Goal: Task Accomplishment & Management: Manage account settings

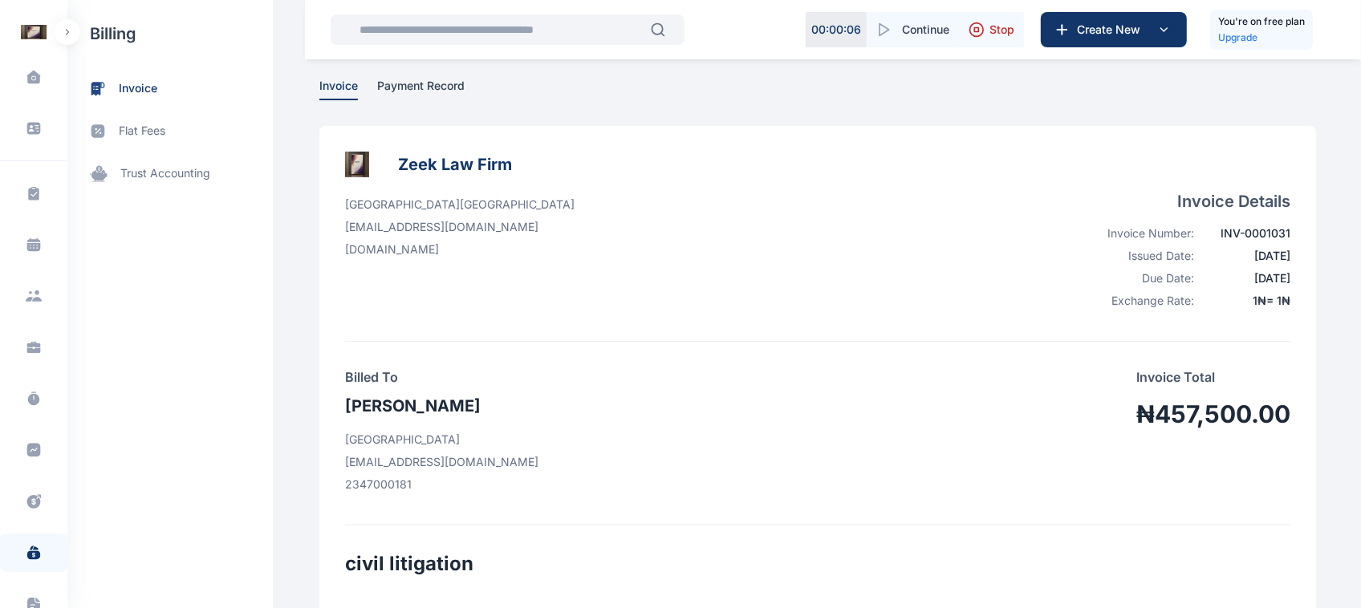
click at [72, 35] on button "button" at bounding box center [68, 32] width 26 height 26
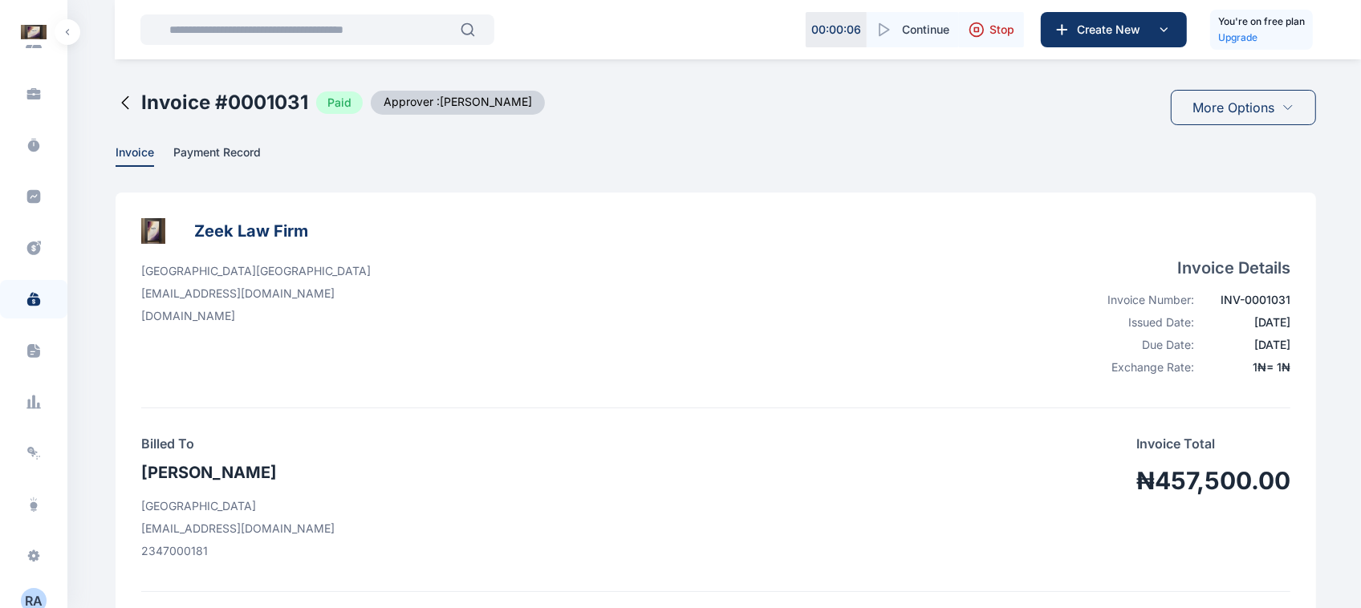
scroll to position [265, 0]
click at [24, 327] on span at bounding box center [34, 340] width 42 height 36
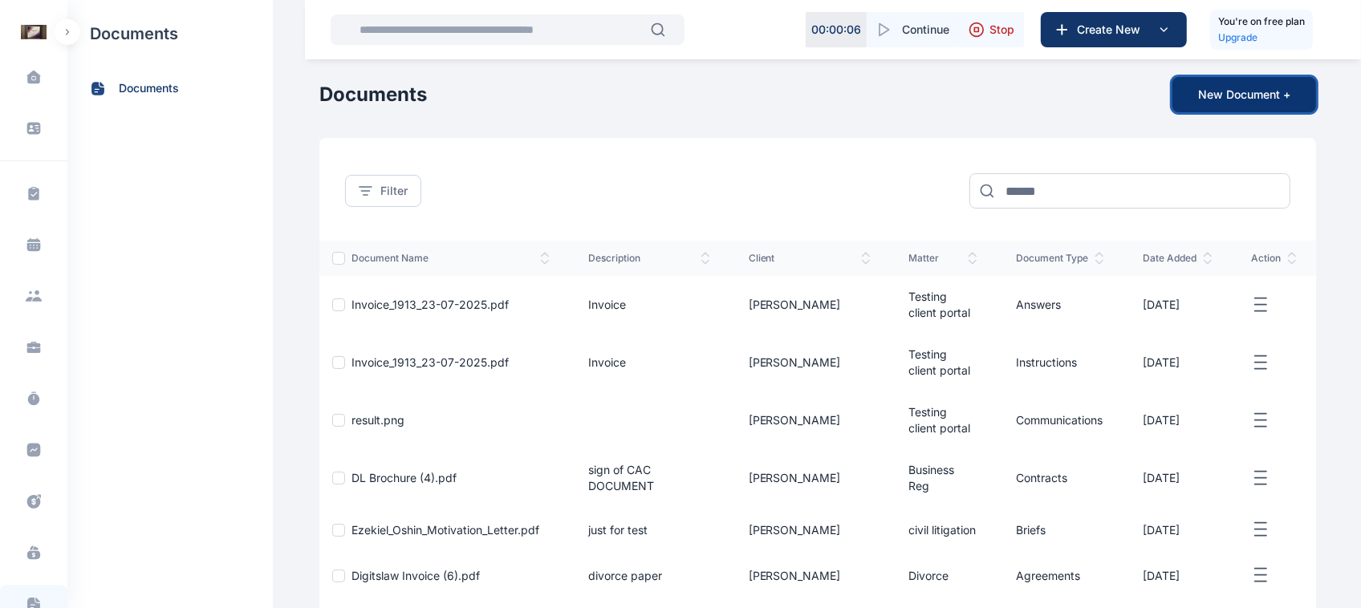
click at [1269, 106] on button "New Document +" at bounding box center [1245, 94] width 144 height 35
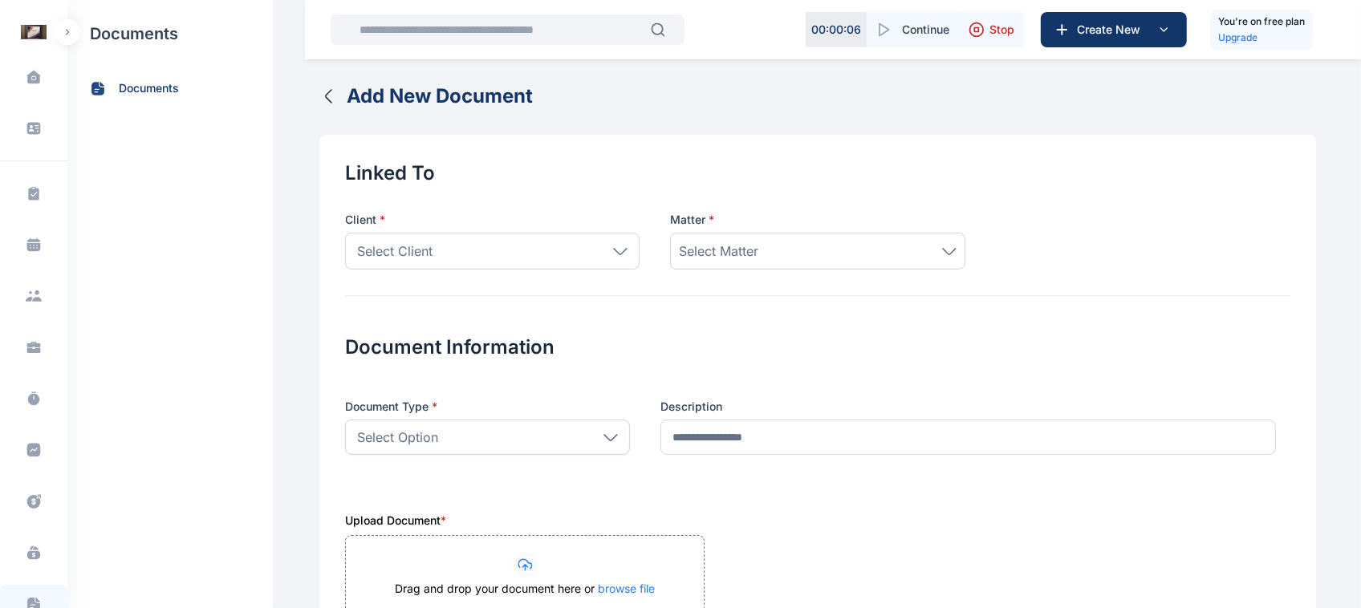
click at [319, 102] on icon "button" at bounding box center [328, 96] width 19 height 19
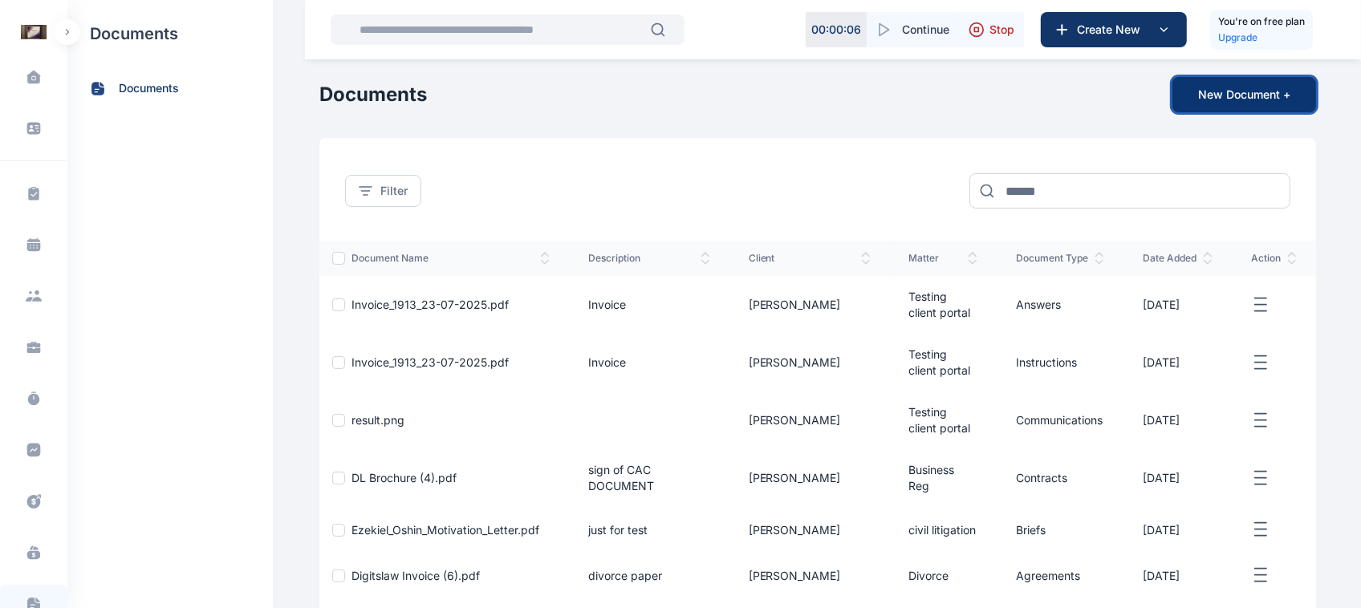
click at [1201, 102] on button "New Document +" at bounding box center [1245, 94] width 144 height 35
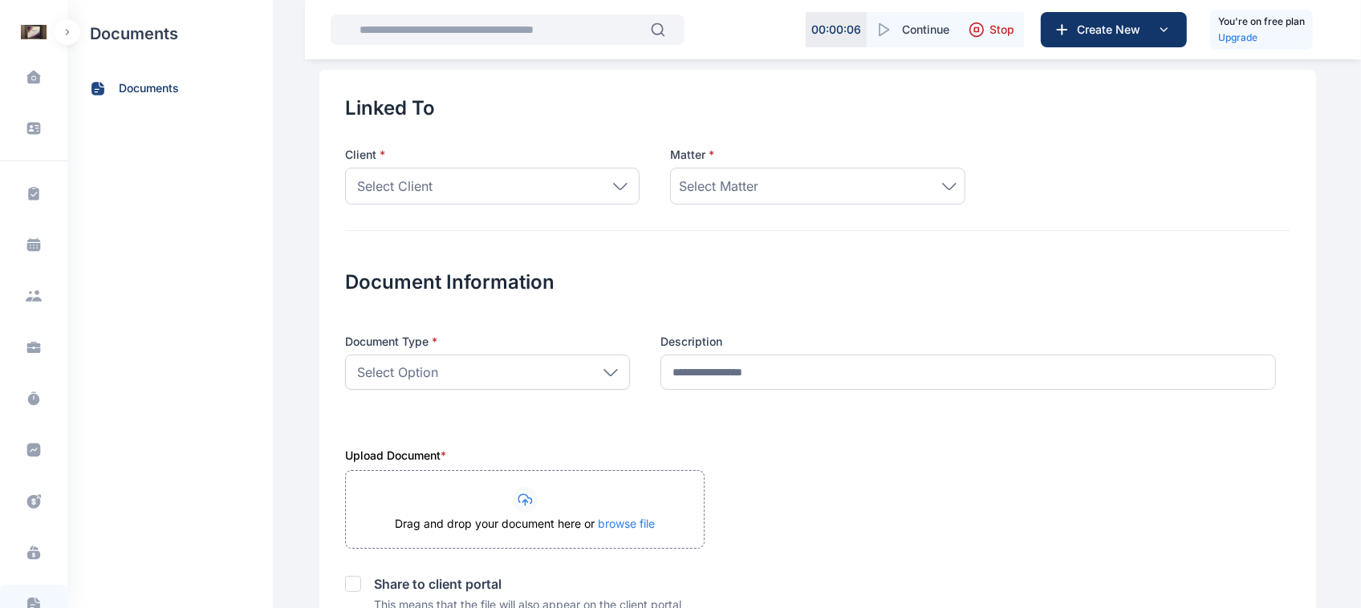
scroll to position [67, 0]
click at [608, 368] on icon at bounding box center [611, 371] width 14 height 7
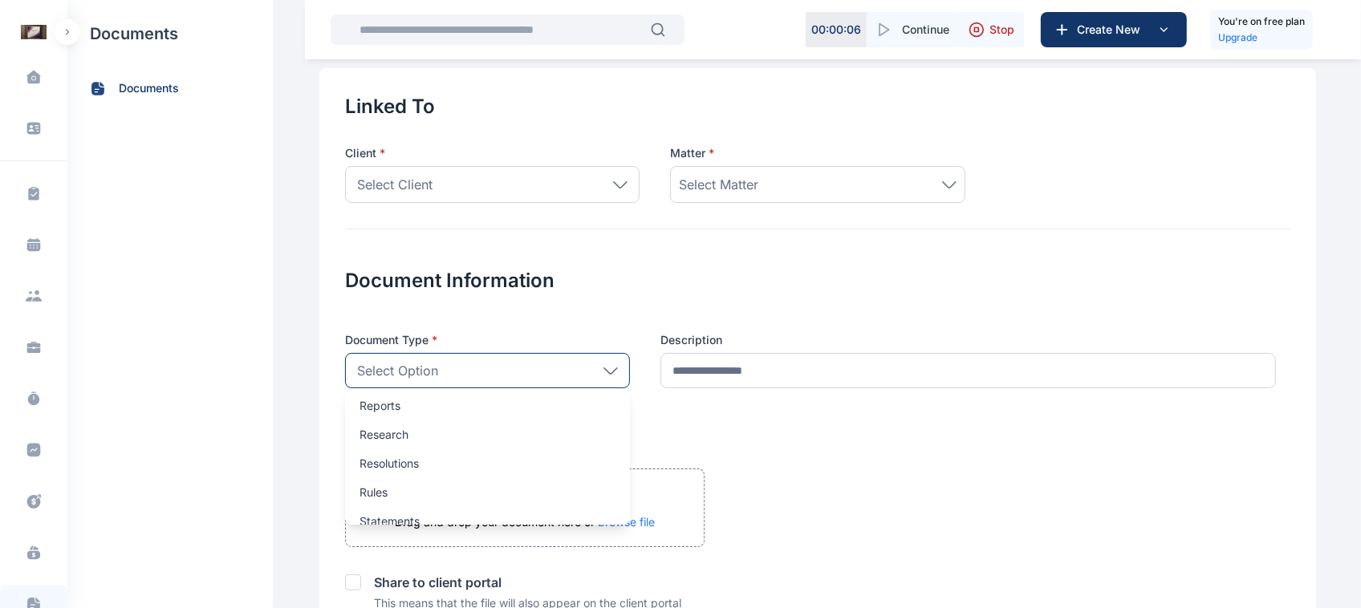
scroll to position [713, 0]
click at [714, 253] on div "Document Information Document Type * Select Option Agreements Answers Briefs Cl…" at bounding box center [818, 318] width 946 height 179
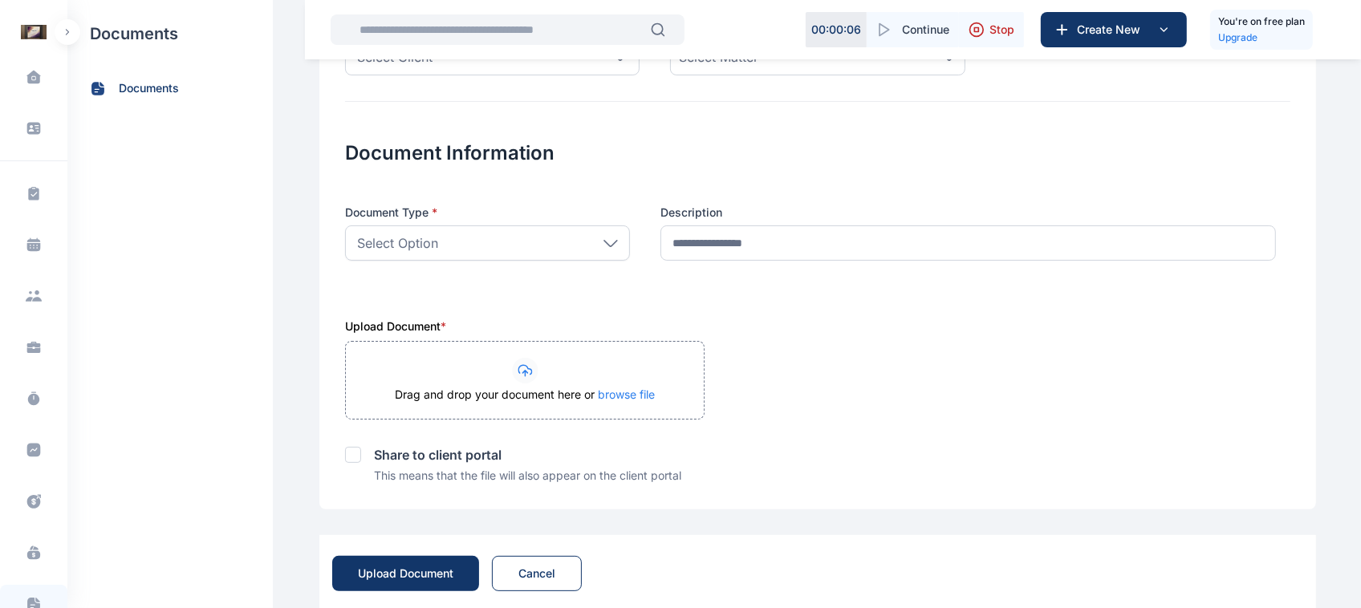
scroll to position [223, 0]
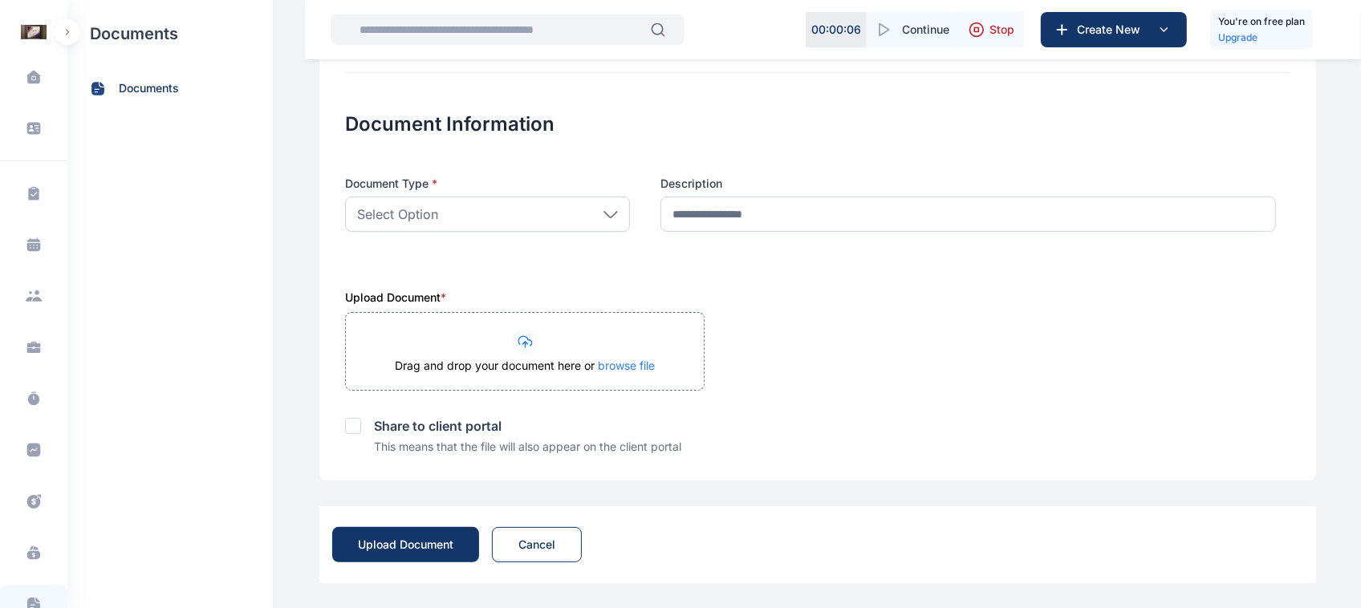
click at [353, 424] on div "Share to client portal" at bounding box center [818, 413] width 946 height 45
click at [348, 424] on icon at bounding box center [353, 426] width 11 height 8
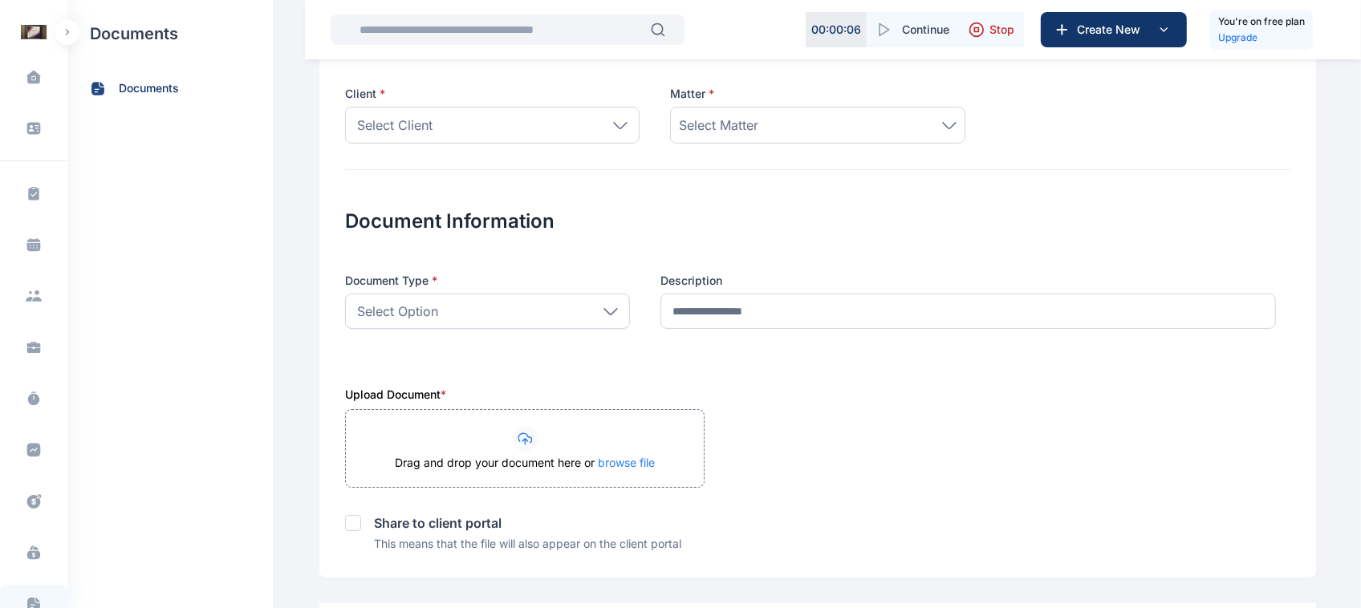
scroll to position [133, 0]
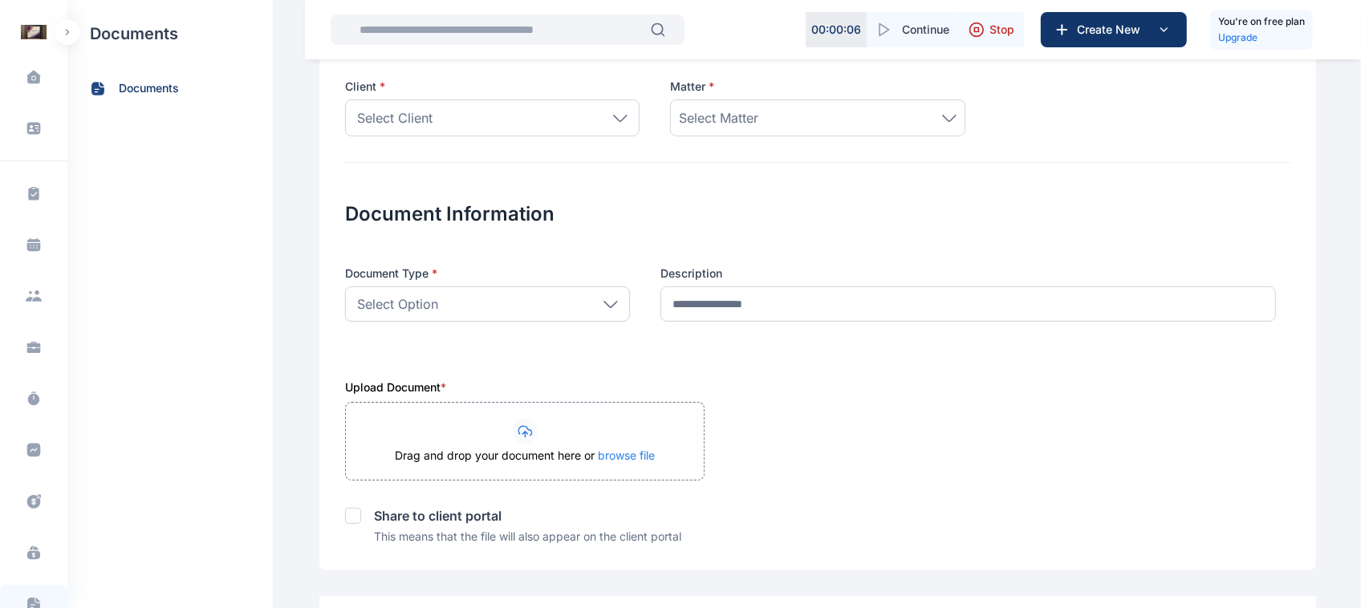
click at [71, 41] on button "button" at bounding box center [68, 32] width 26 height 26
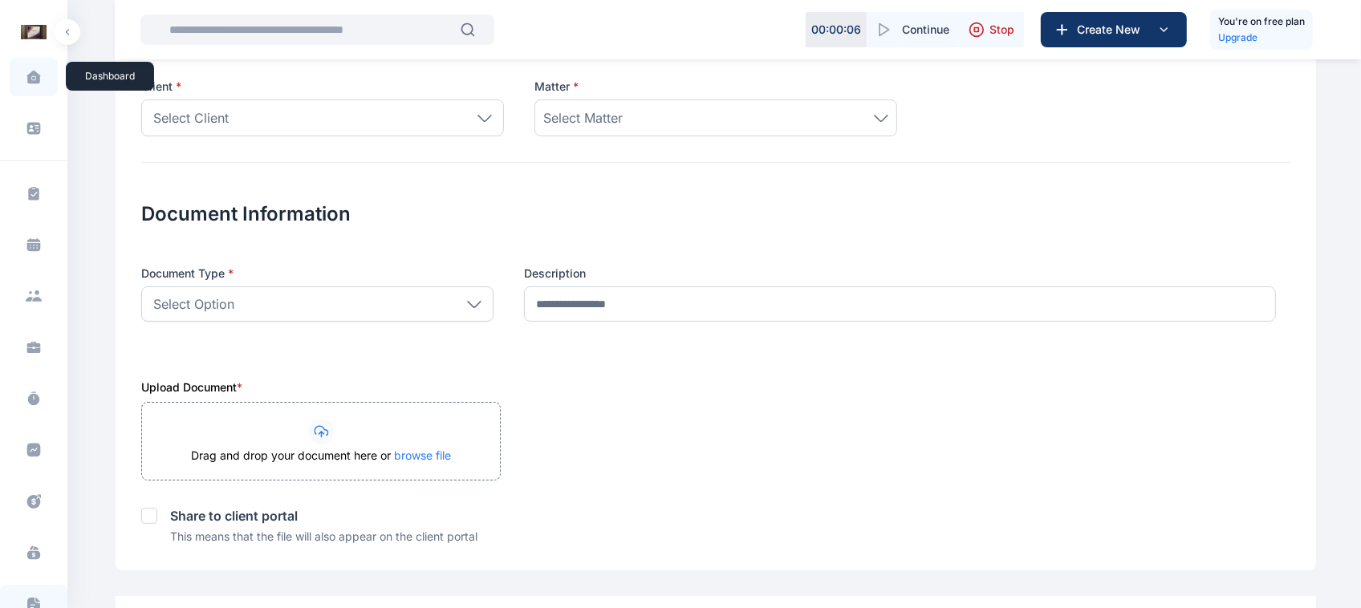
click at [41, 82] on span at bounding box center [34, 77] width 40 height 34
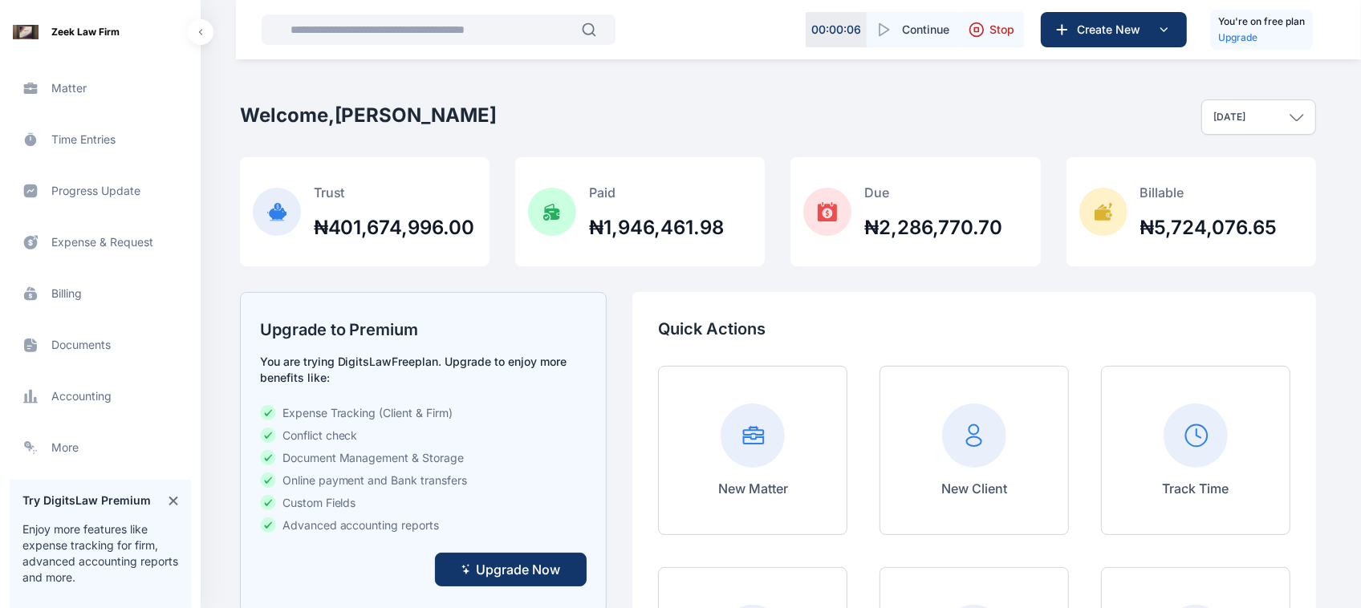
scroll to position [283, 0]
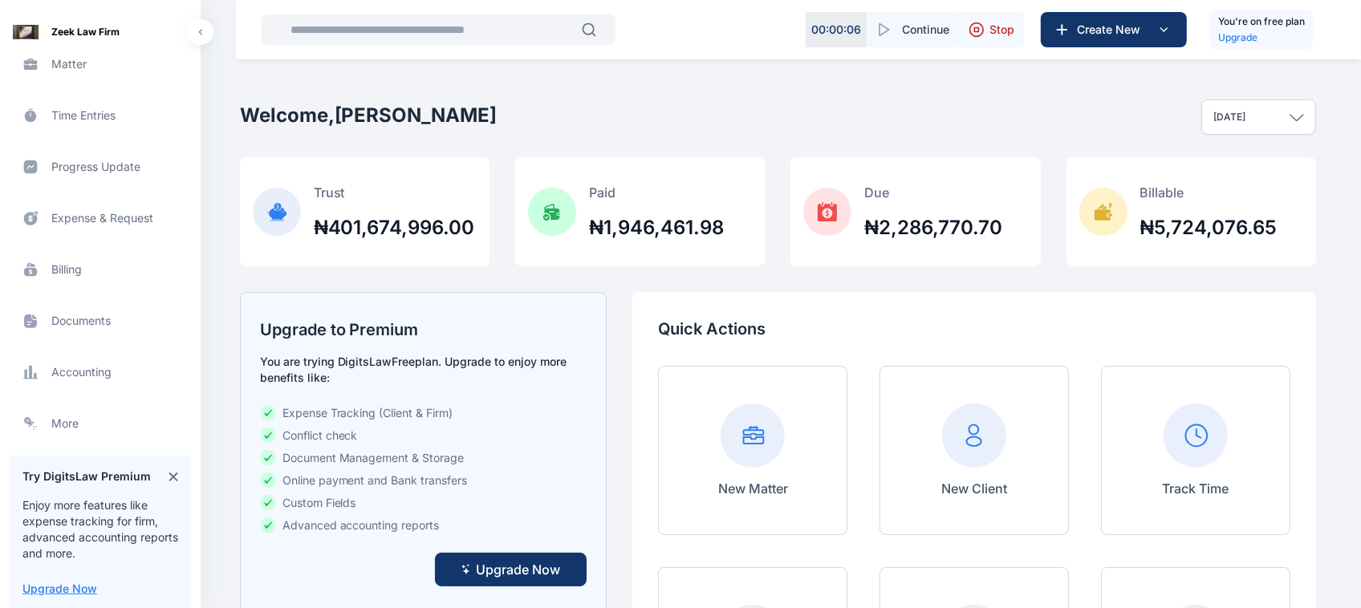
click at [85, 223] on span "Expense & Request expense & request expense & request" at bounding box center [100, 218] width 181 height 39
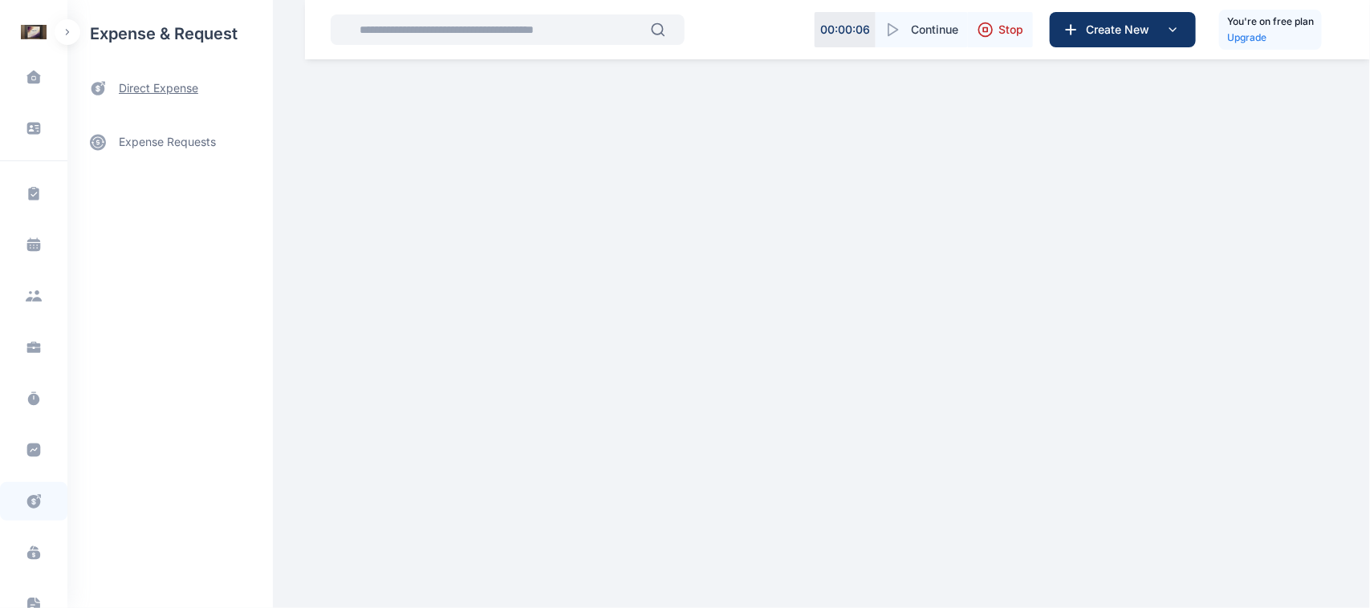
click at [185, 84] on span "direct expense" at bounding box center [158, 88] width 79 height 17
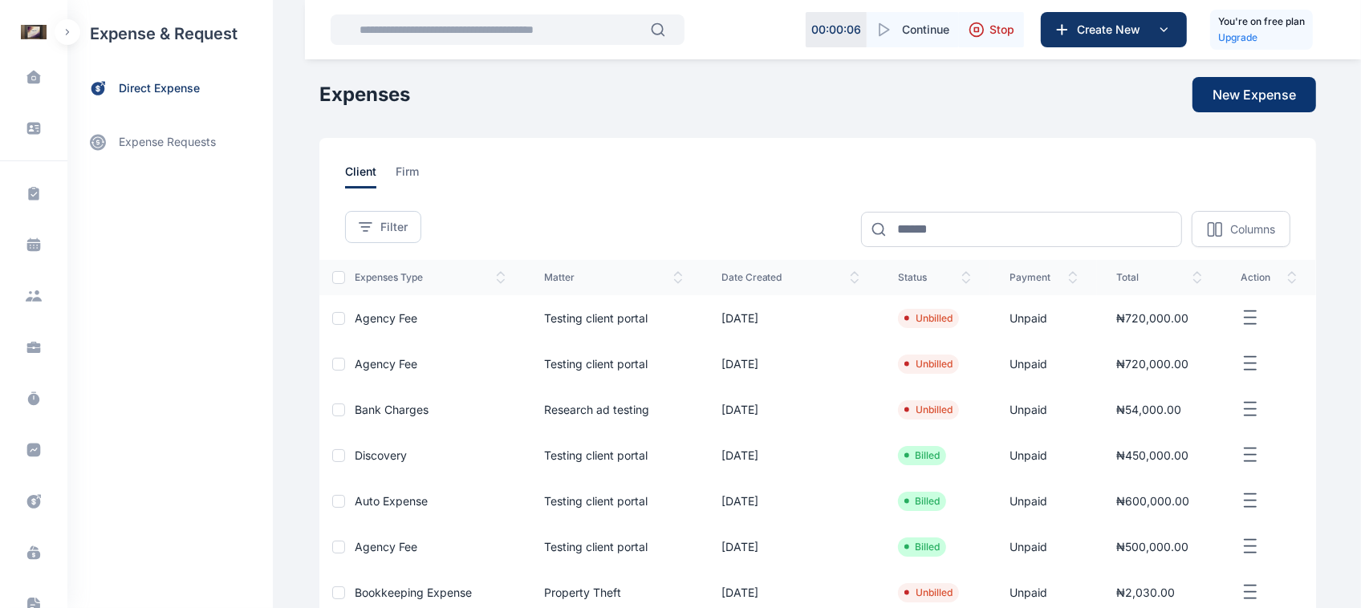
click at [1308, 85] on button "New Expense" at bounding box center [1255, 94] width 124 height 35
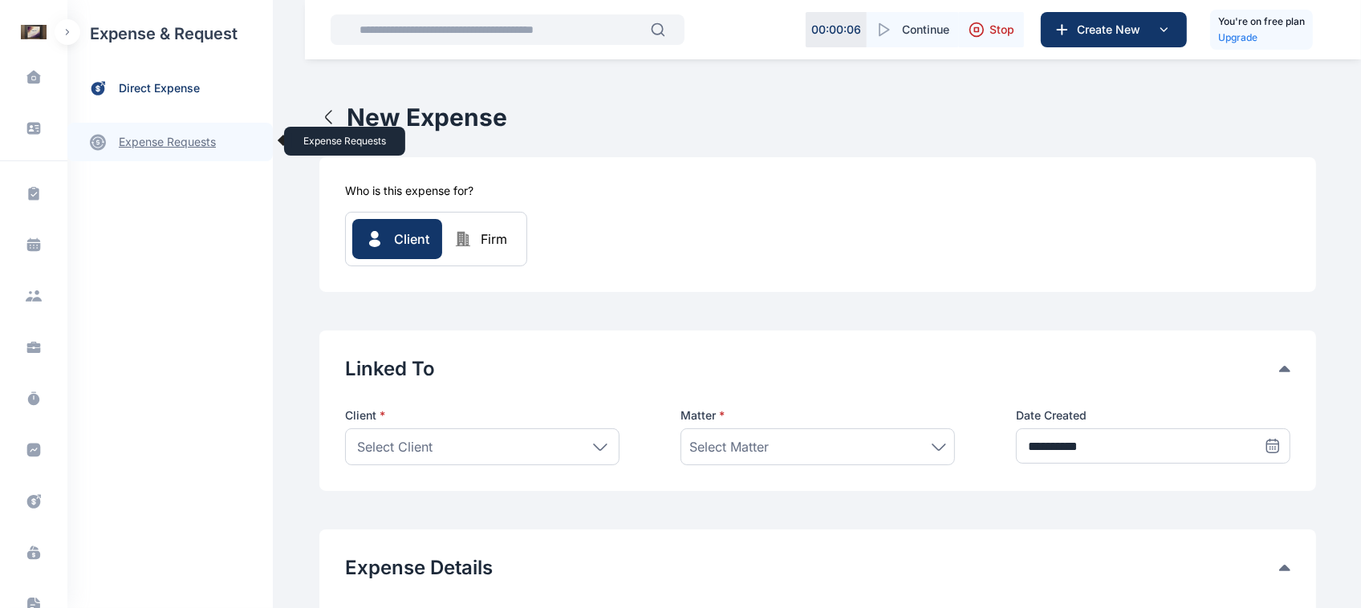
click at [166, 146] on link "expense requests expense requests" at bounding box center [169, 142] width 205 height 39
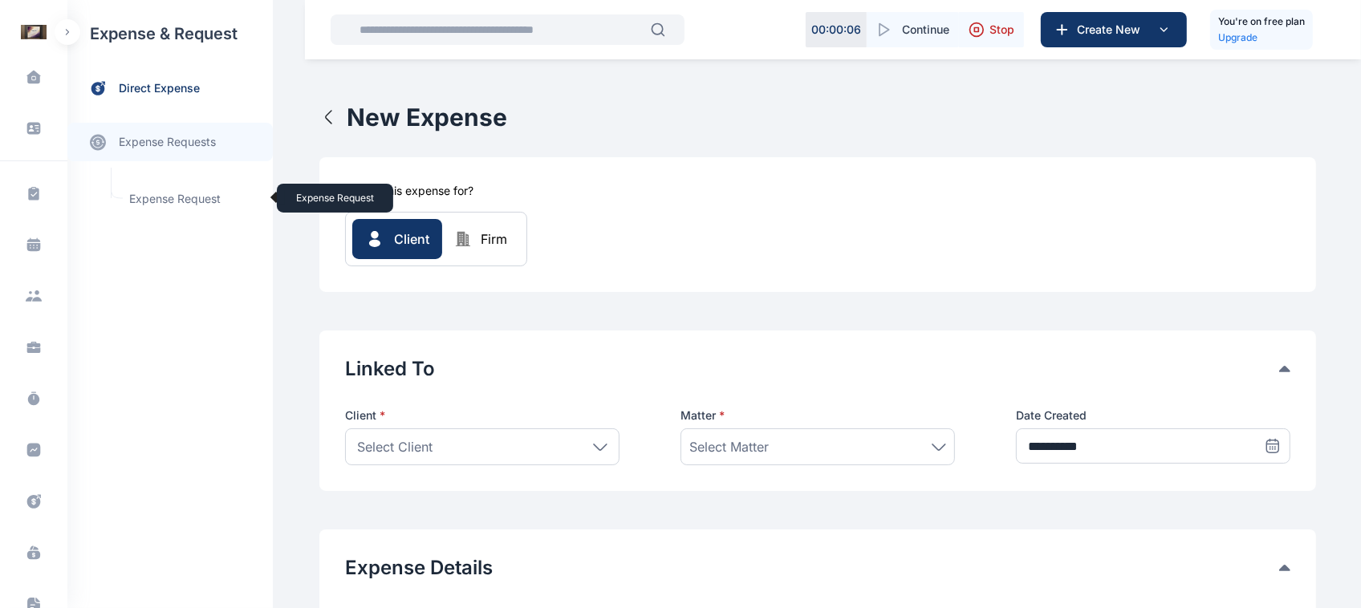
click at [182, 195] on span "Expense Request Expense Request" at bounding box center [192, 199] width 145 height 31
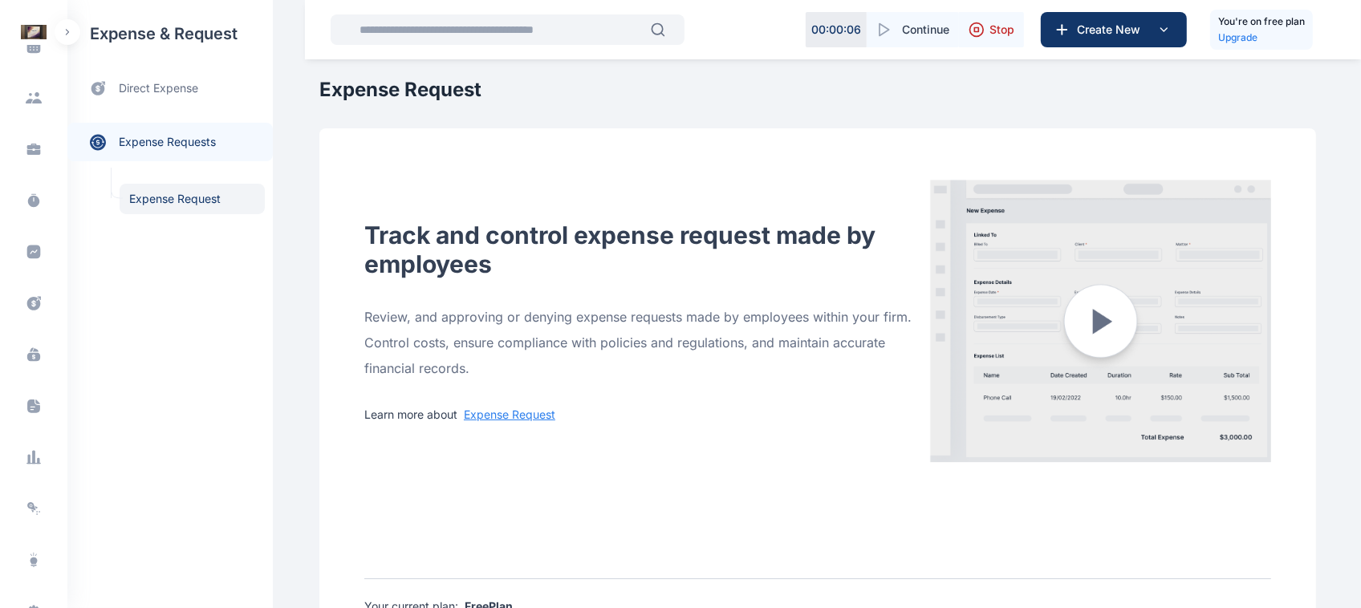
scroll to position [265, 0]
click at [37, 598] on div "R A" at bounding box center [34, 589] width 26 height 19
click at [139, 584] on span "Log out" at bounding box center [132, 590] width 40 height 16
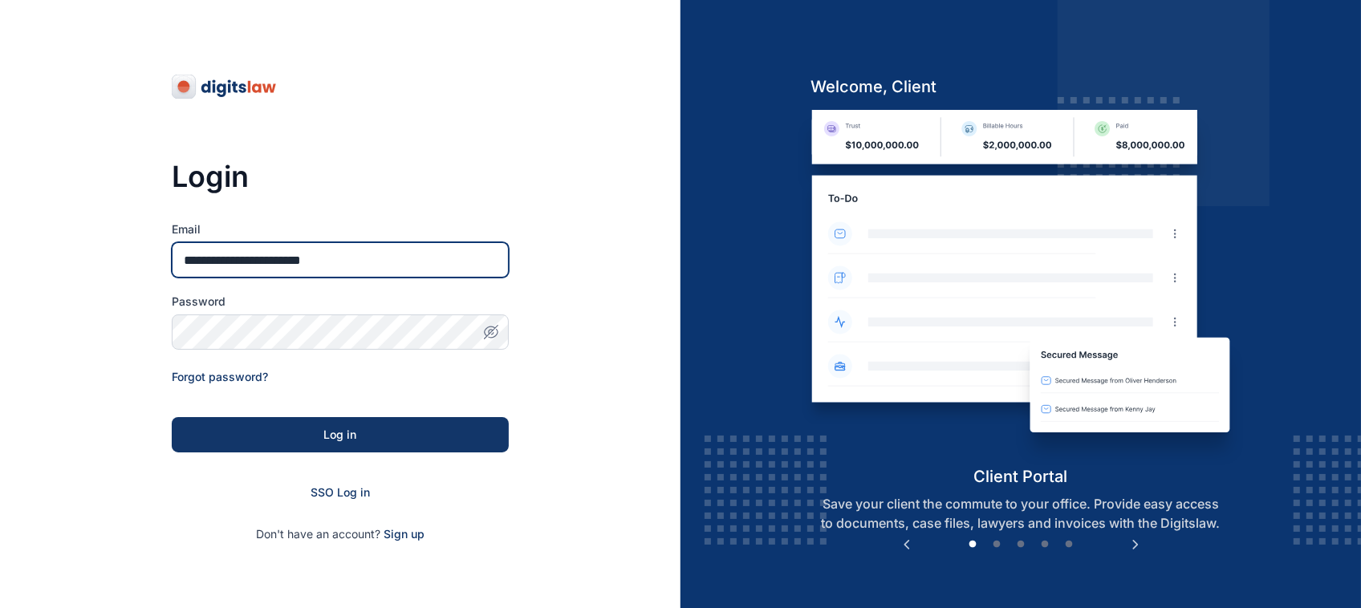
click at [369, 262] on input "**********" at bounding box center [340, 259] width 337 height 35
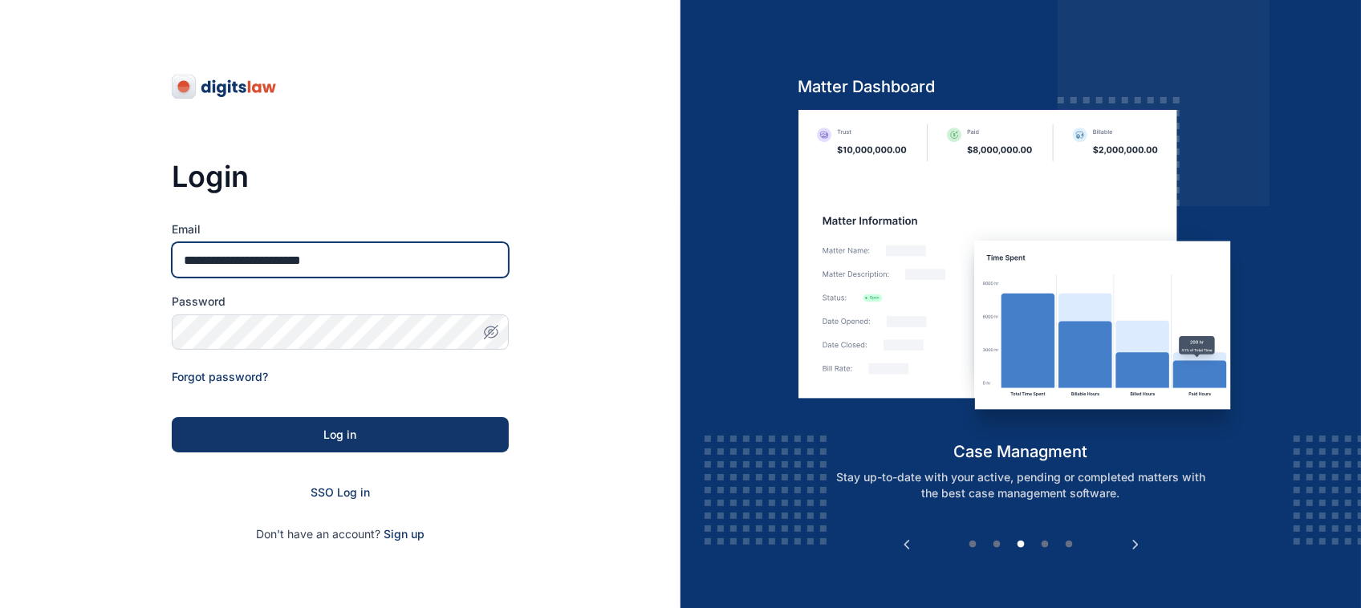
click at [403, 250] on input "**********" at bounding box center [340, 259] width 337 height 35
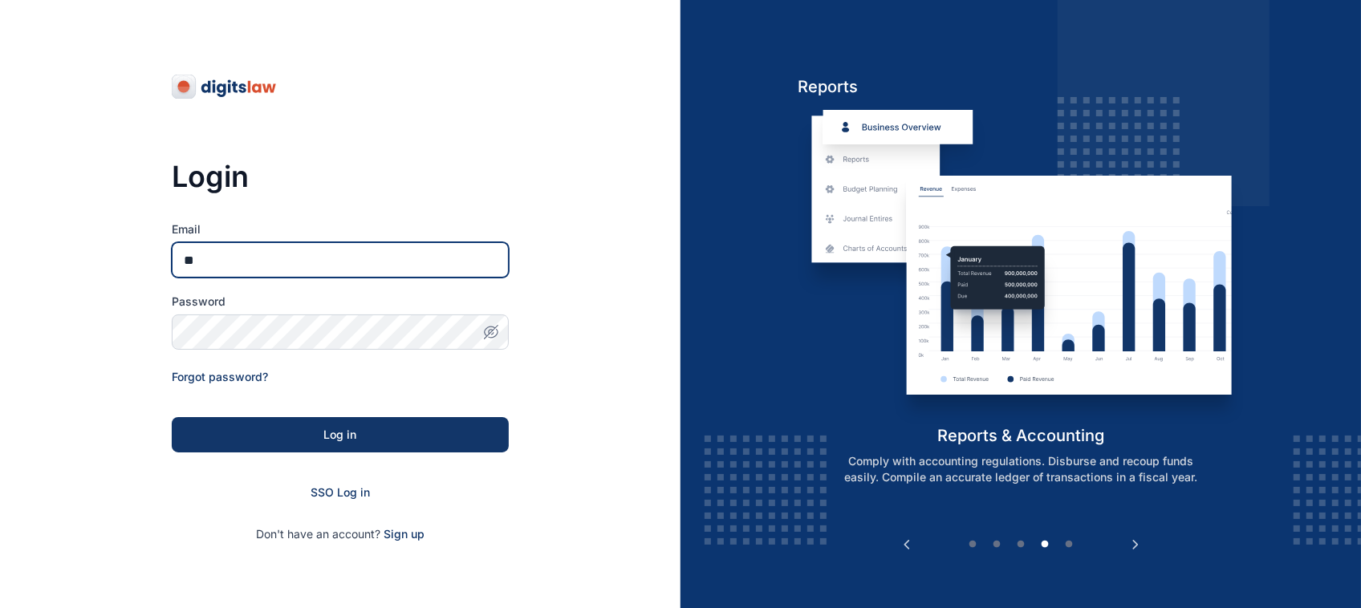
type input "*"
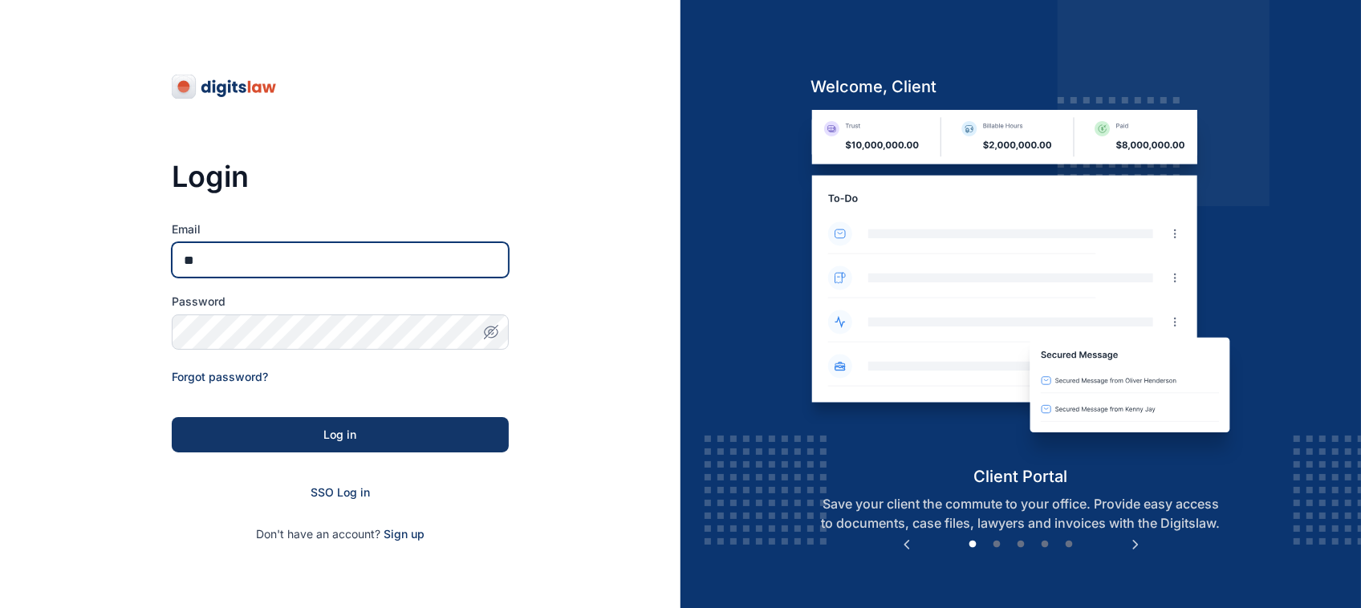
type input "*"
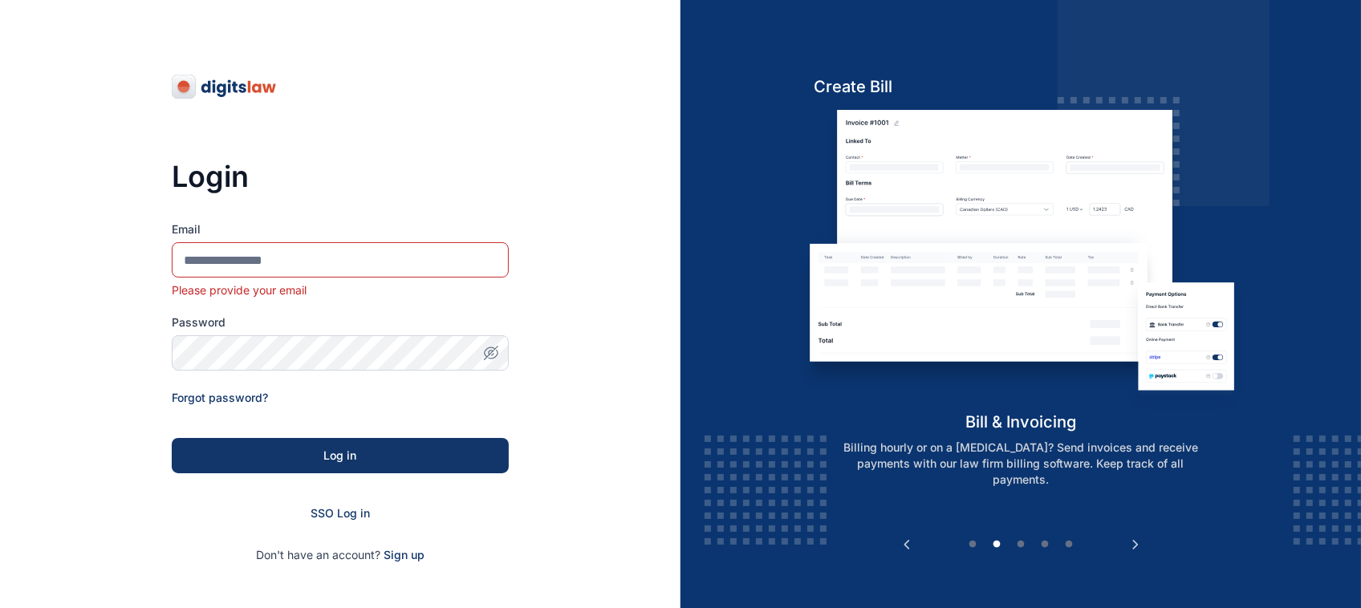
click at [366, 279] on div "Email Please provide your email" at bounding box center [340, 260] width 337 height 77
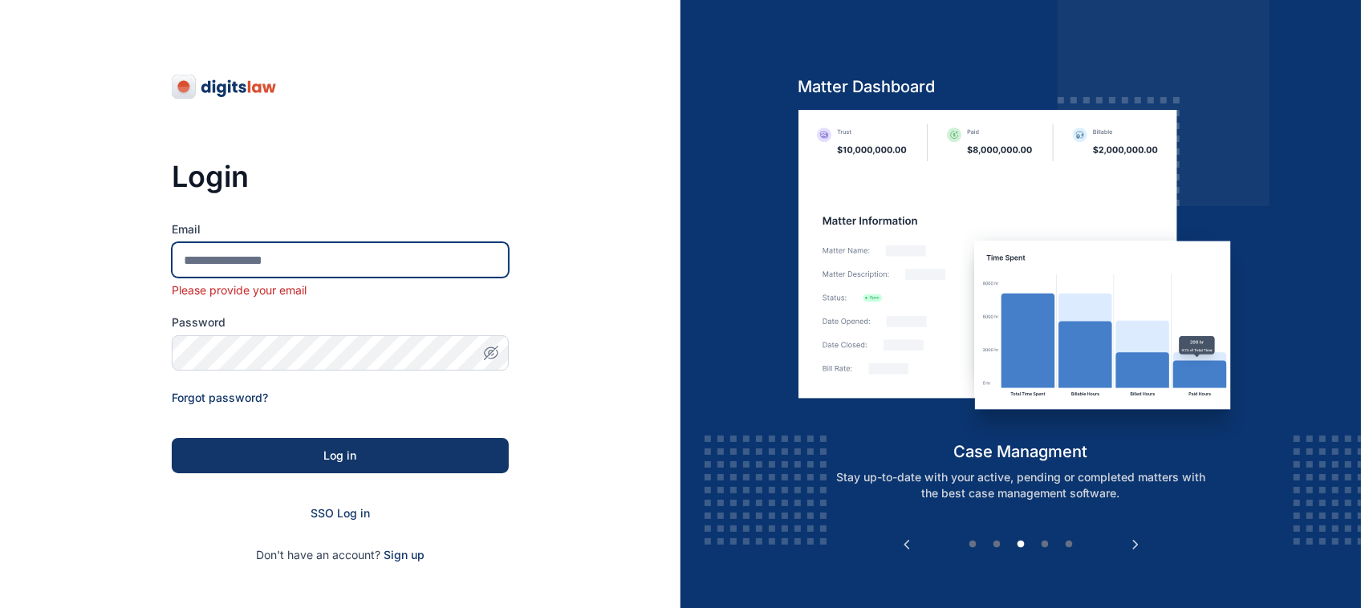
click at [371, 269] on input "Email" at bounding box center [340, 259] width 337 height 35
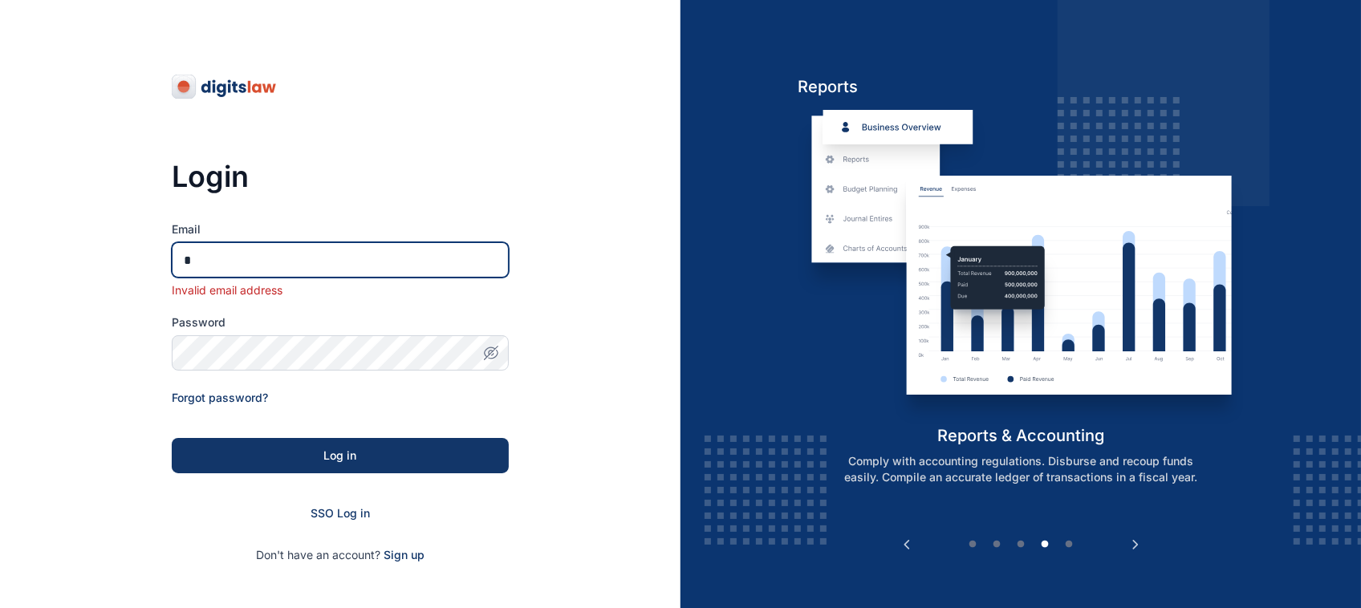
type input "**********"
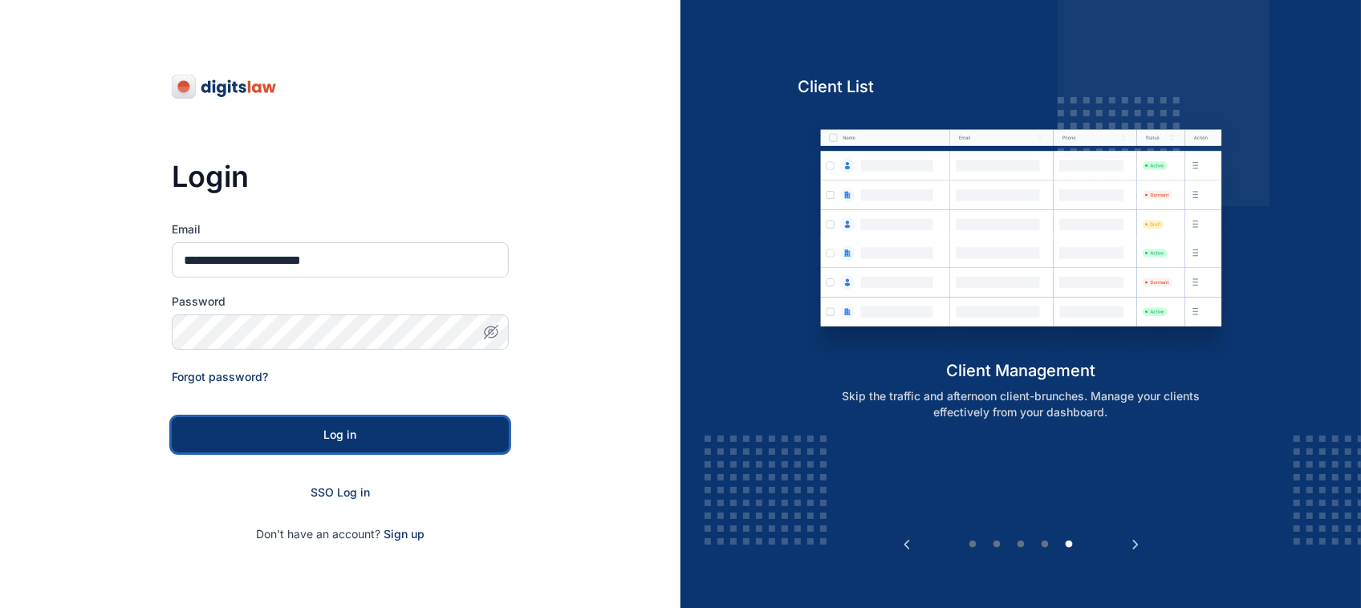
click at [385, 427] on div "Log in" at bounding box center [340, 435] width 286 height 16
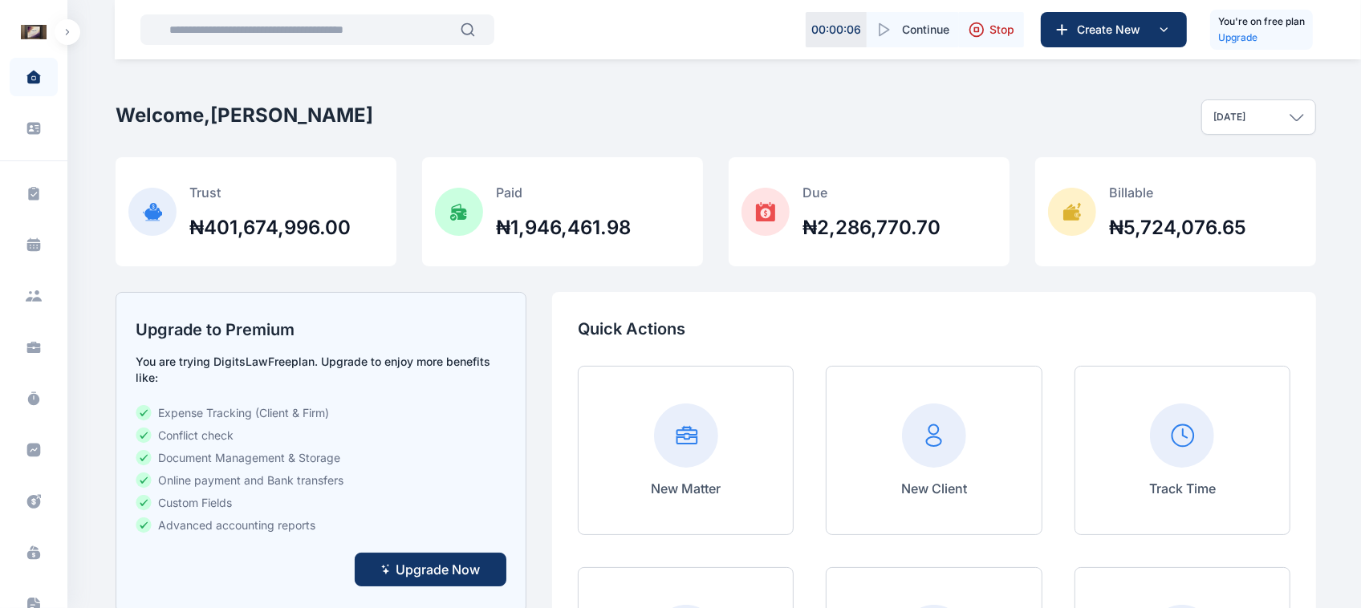
click at [66, 38] on button "button" at bounding box center [68, 32] width 26 height 26
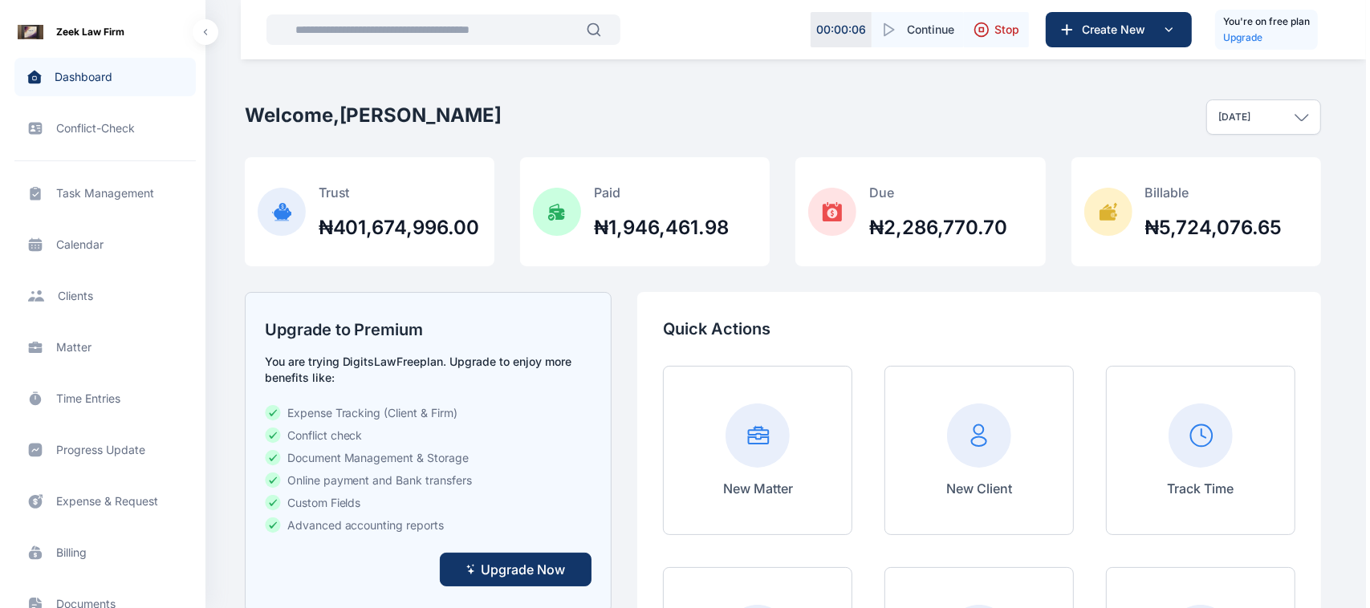
scroll to position [458, 0]
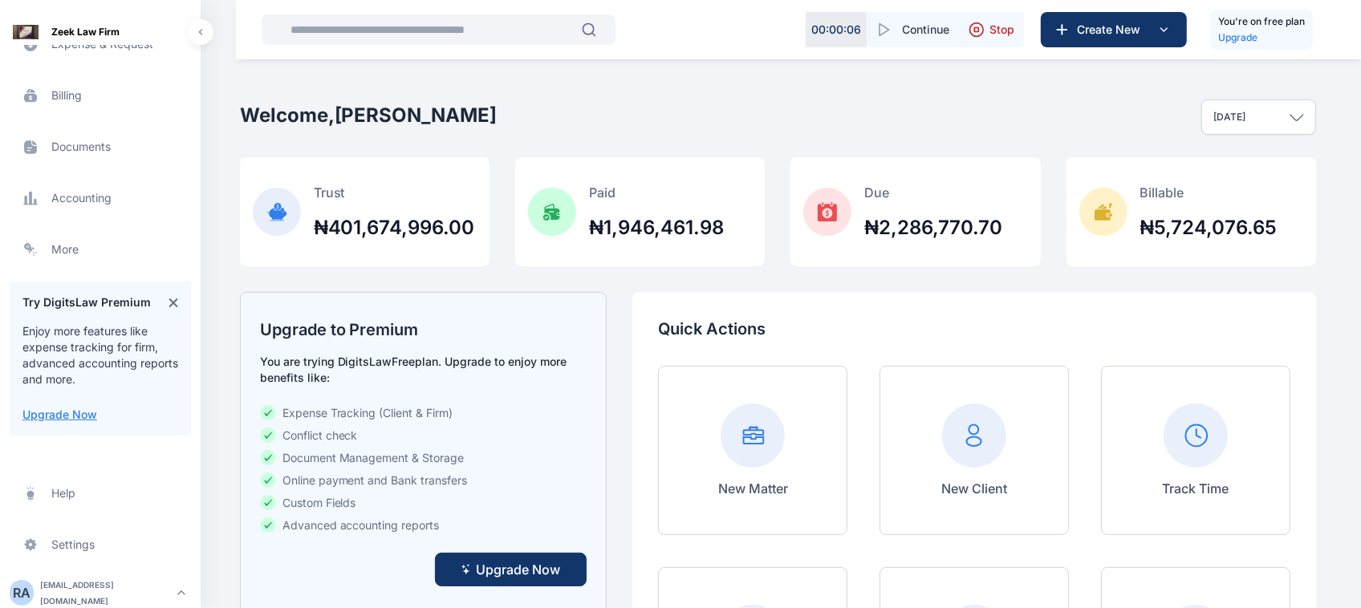
click at [77, 197] on span "Accounting accounting accounting" at bounding box center [100, 198] width 181 height 39
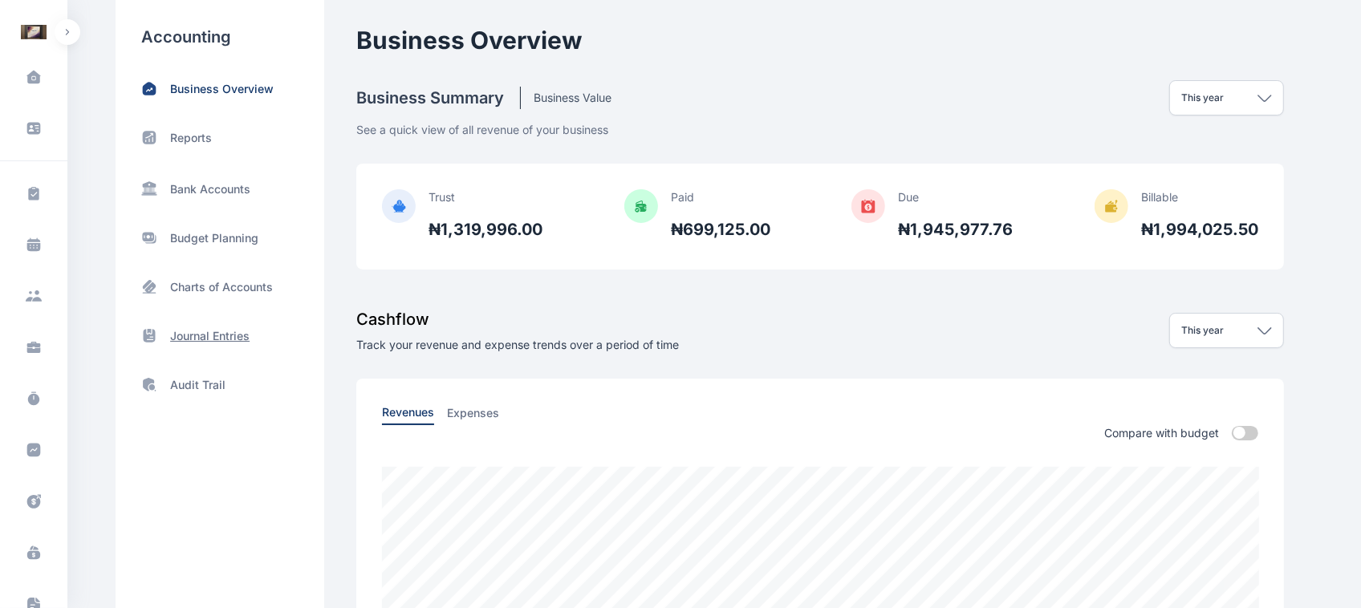
click at [199, 332] on p "Journal Entries" at bounding box center [209, 336] width 79 height 16
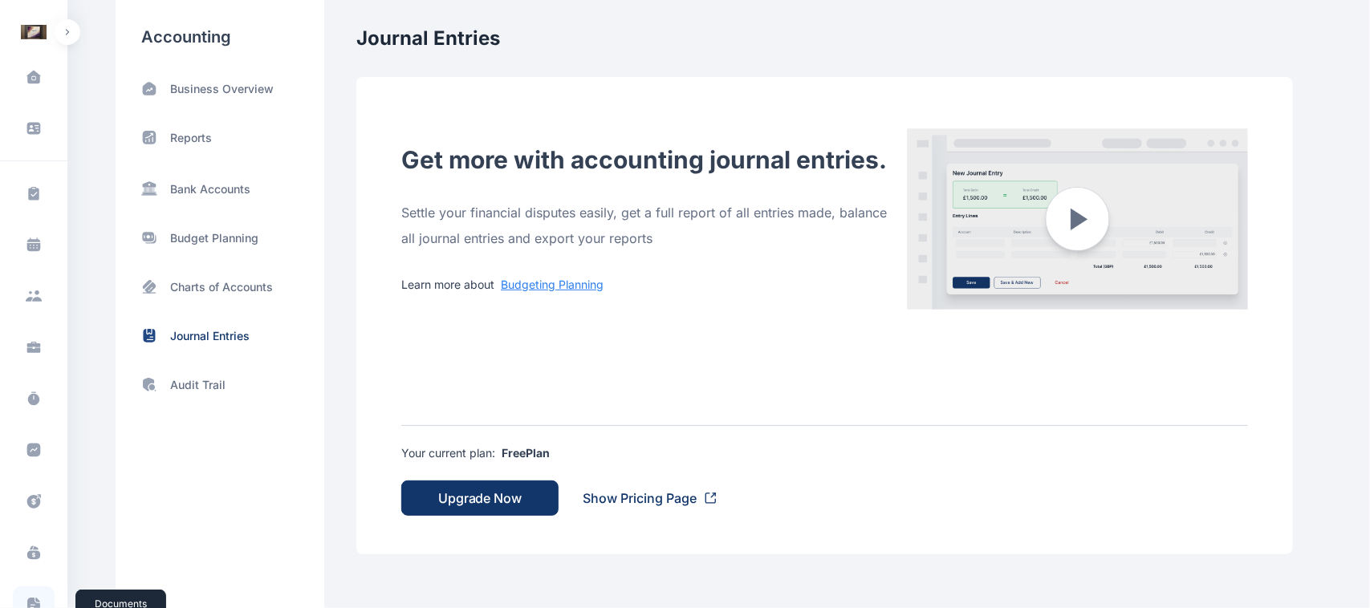
scroll to position [265, 0]
click at [36, 586] on div "R A" at bounding box center [34, 589] width 26 height 19
